Goal: Task Accomplishment & Management: Use online tool/utility

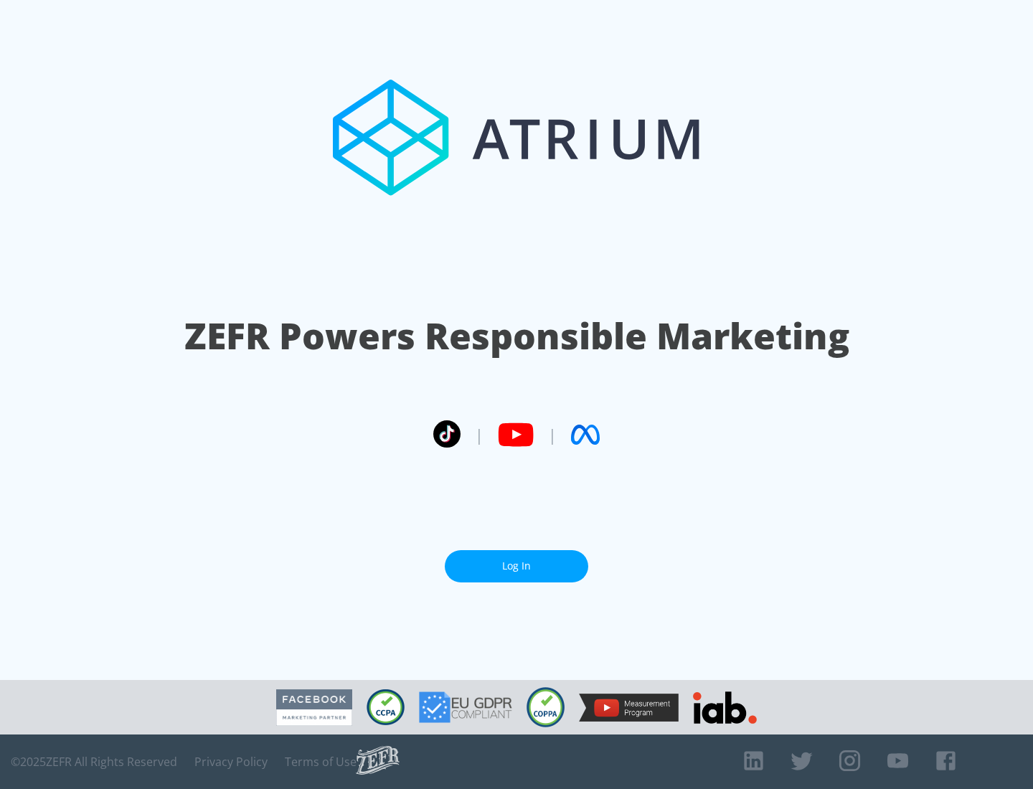
click at [516, 566] on link "Log In" at bounding box center [516, 566] width 143 height 32
